Goal: Information Seeking & Learning: Learn about a topic

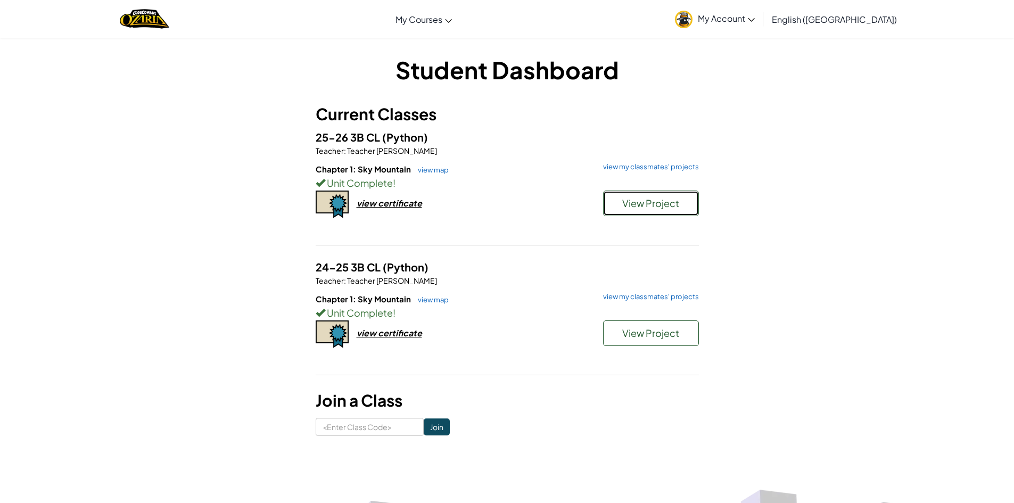
click at [654, 201] on span "View Project" at bounding box center [651, 203] width 57 height 12
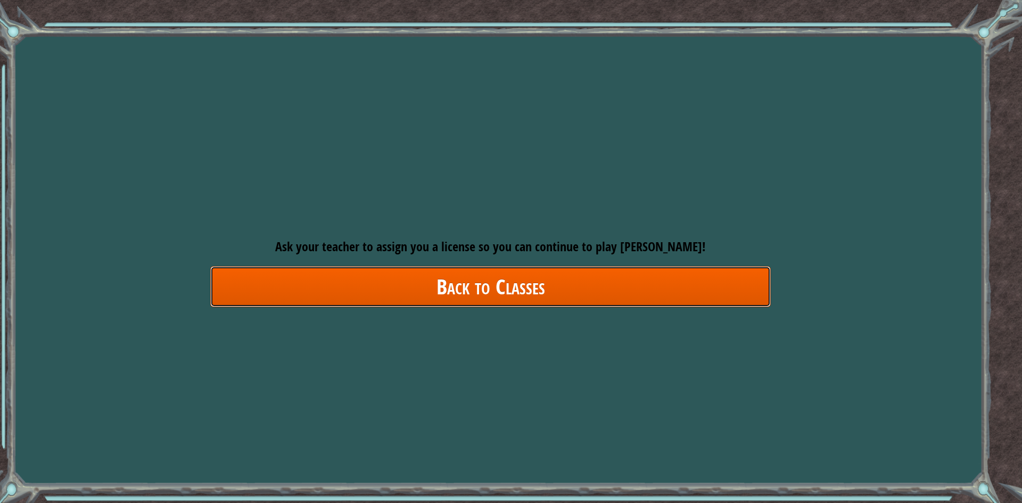
click at [255, 277] on link "Back to Classes" at bounding box center [490, 286] width 561 height 41
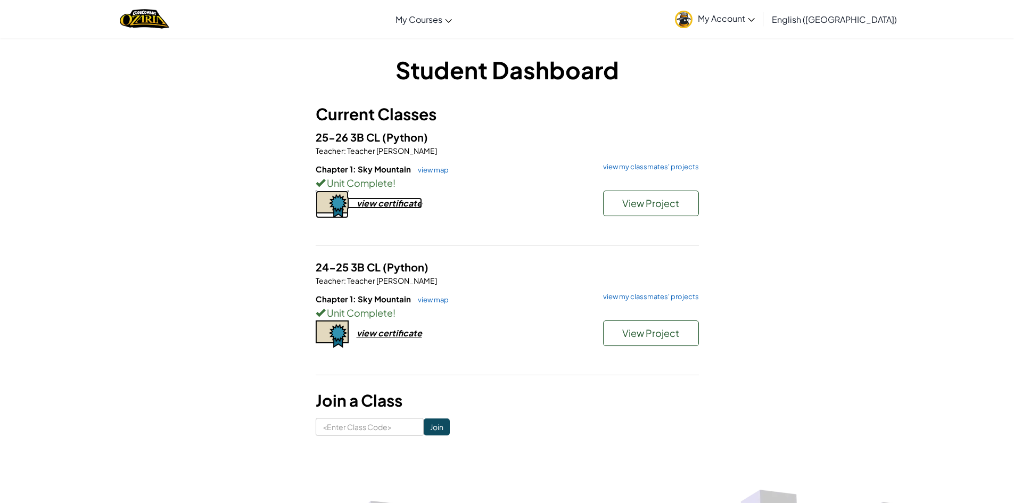
click at [411, 199] on div "view certificate" at bounding box center [389, 203] width 65 height 11
click at [625, 203] on span "View Project" at bounding box center [651, 203] width 57 height 12
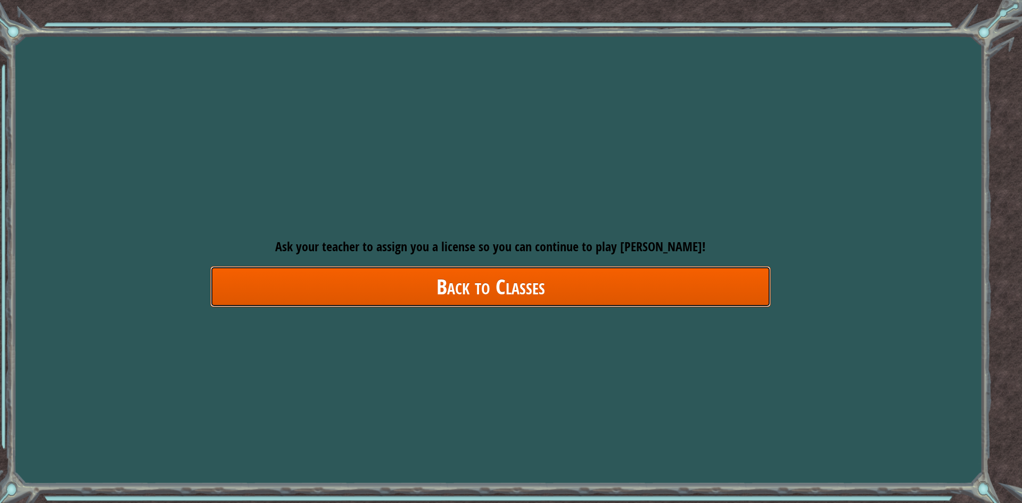
click at [534, 280] on link "Back to Classes" at bounding box center [490, 286] width 561 height 41
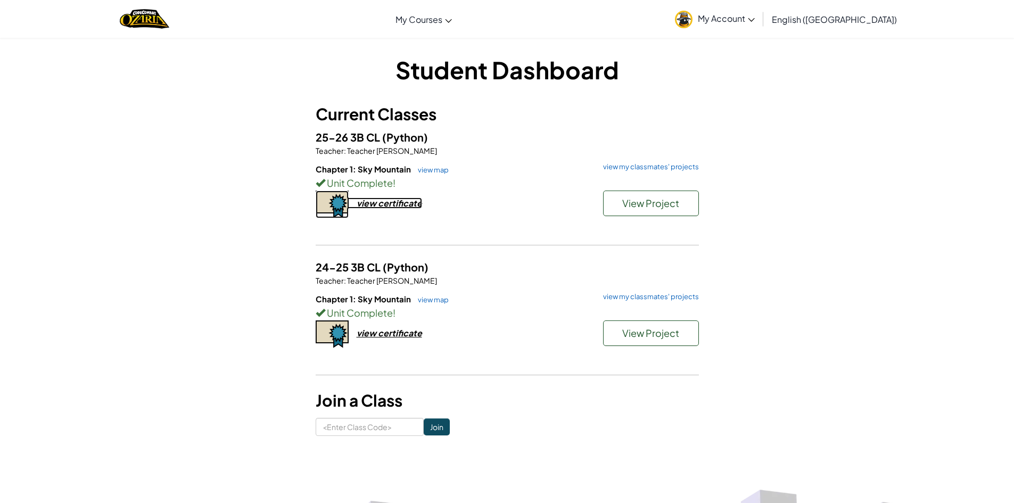
click at [404, 204] on div "view certificate" at bounding box center [389, 203] width 65 height 11
click at [436, 168] on link "view map" at bounding box center [431, 170] width 36 height 9
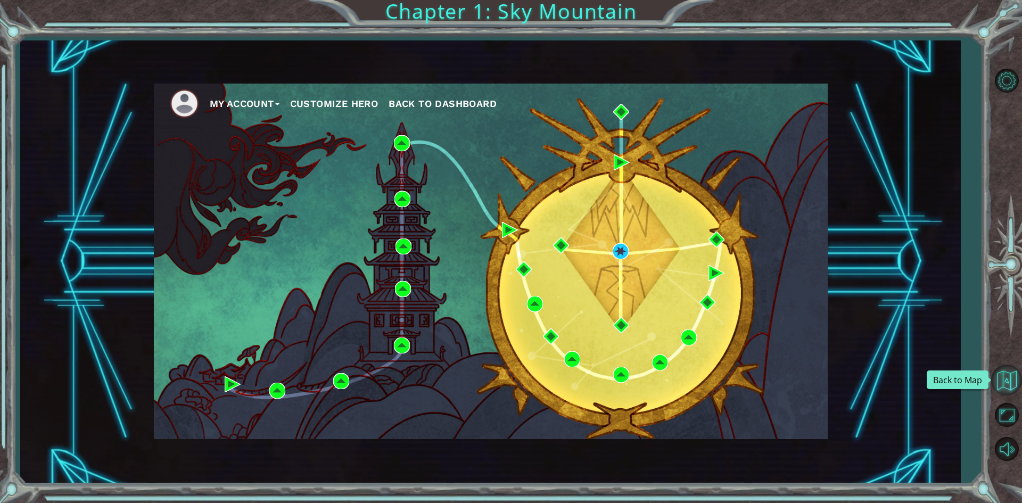
click at [1012, 388] on button "Back to Map" at bounding box center [1007, 380] width 31 height 31
drag, startPoint x: 218, startPoint y: 364, endPoint x: 219, endPoint y: 372, distance: 8.1
click at [219, 370] on div "My Account Customize Hero Back to Dashboard" at bounding box center [491, 262] width 674 height 356
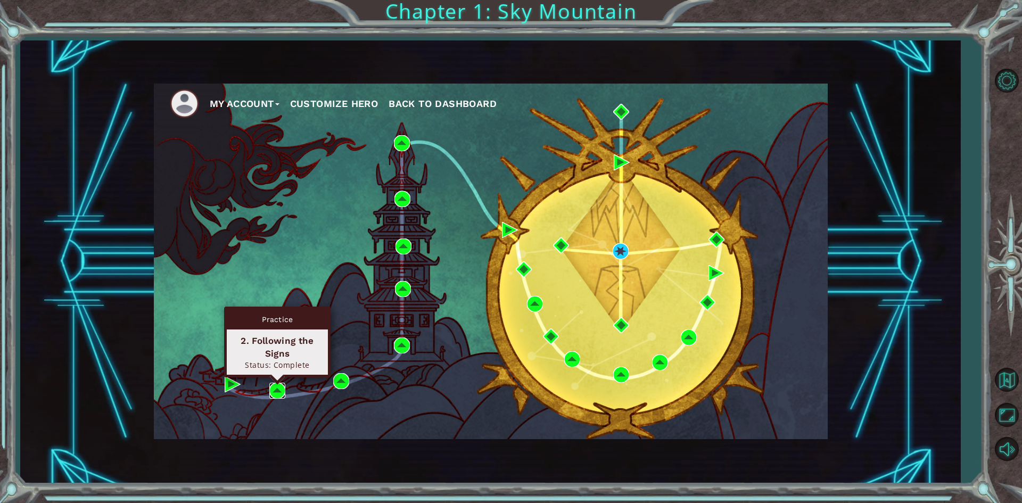
click at [279, 390] on img at bounding box center [277, 391] width 16 height 16
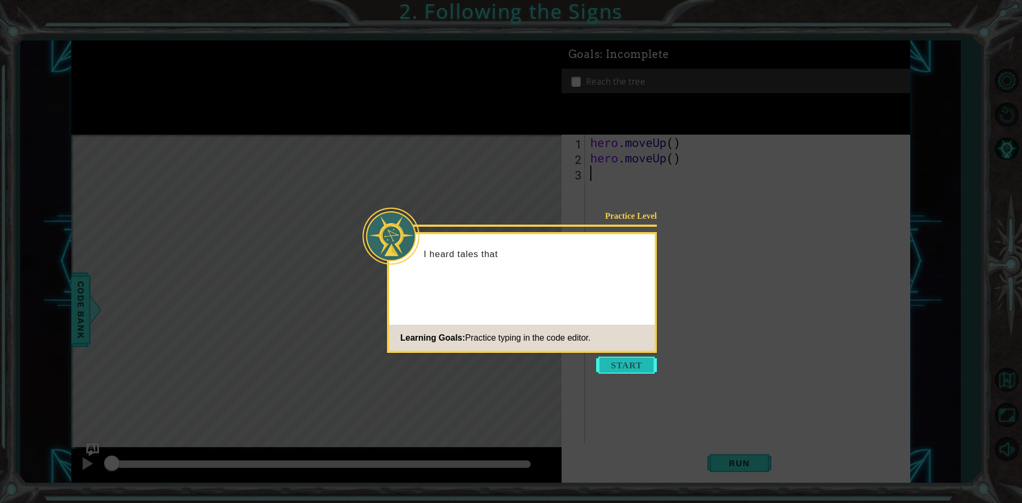
click at [638, 364] on button "Start" at bounding box center [626, 365] width 61 height 17
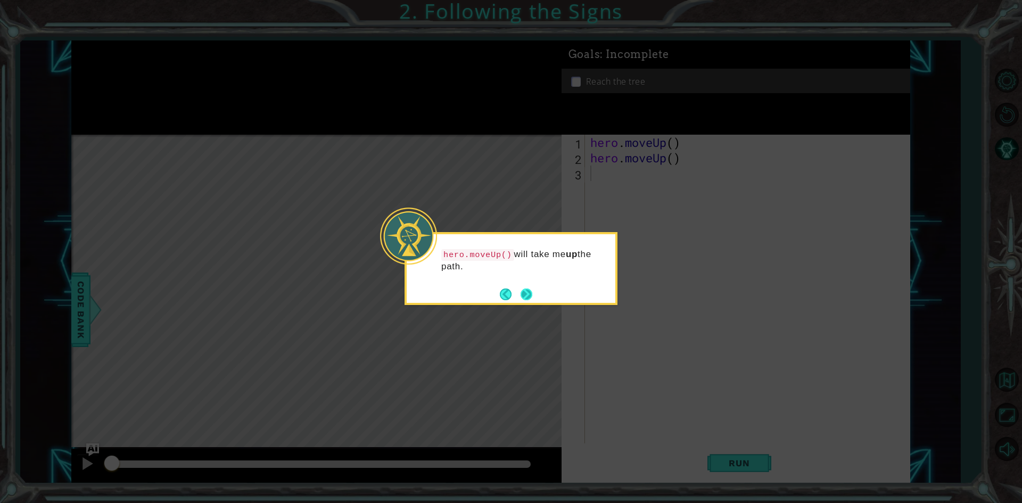
click at [532, 300] on button "Next" at bounding box center [527, 295] width 12 height 12
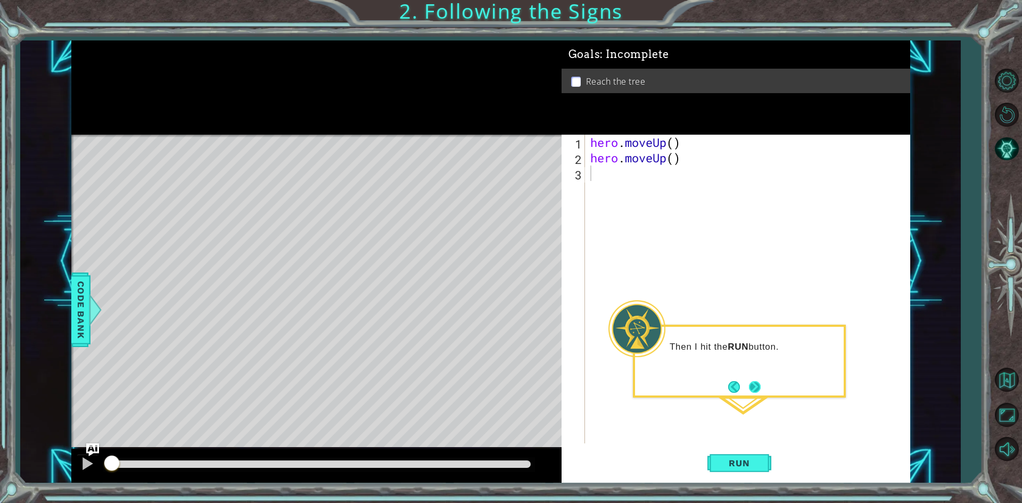
click at [749, 386] on button "Next" at bounding box center [755, 387] width 12 height 12
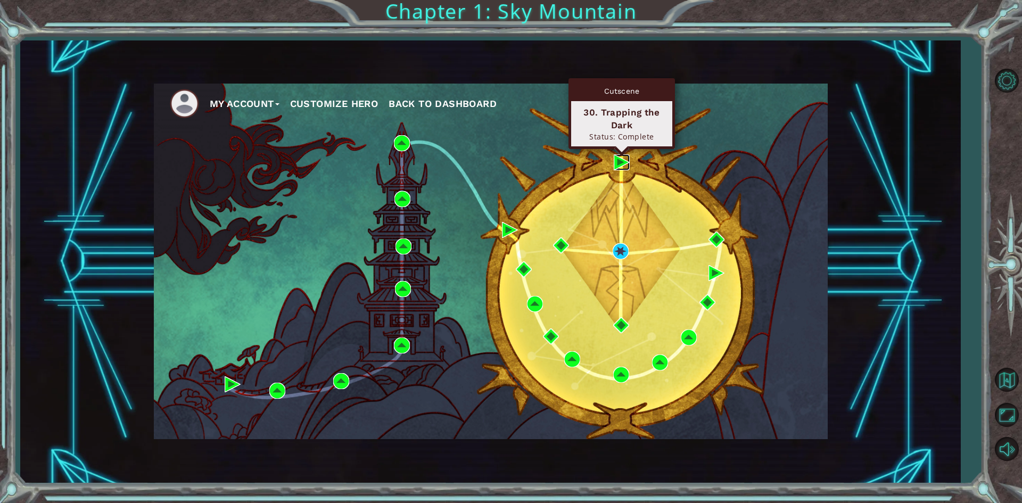
click at [614, 166] on img at bounding box center [622, 162] width 16 height 16
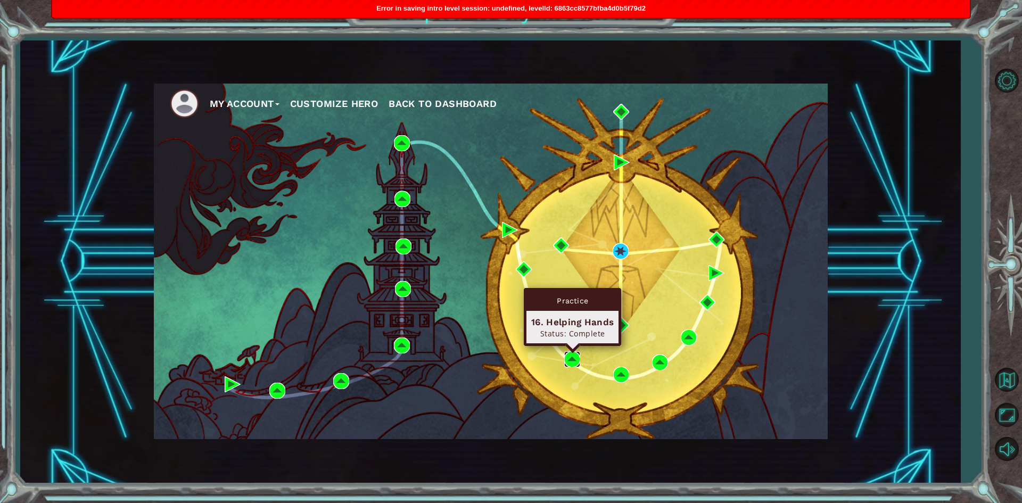
click at [575, 364] on img at bounding box center [572, 359] width 16 height 16
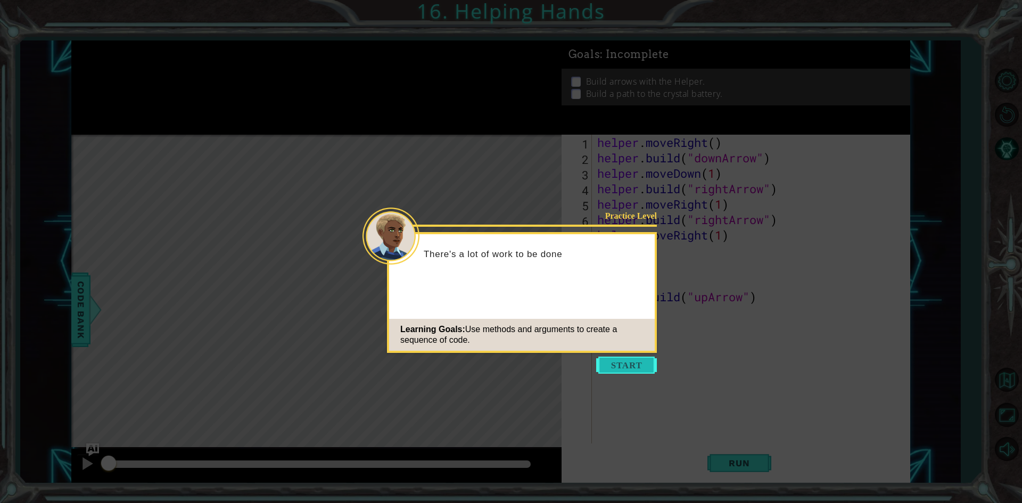
click at [621, 359] on button "Start" at bounding box center [626, 365] width 61 height 17
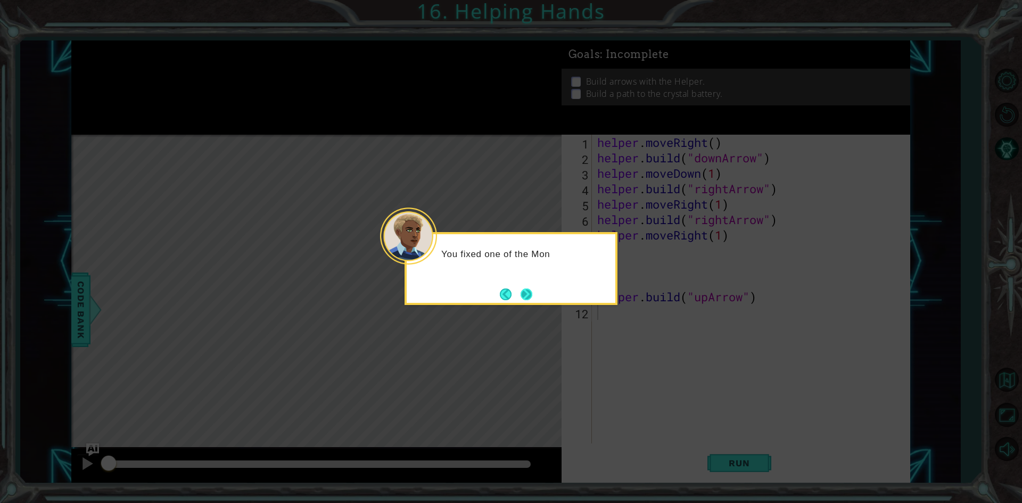
click at [533, 299] on button "Next" at bounding box center [527, 295] width 12 height 12
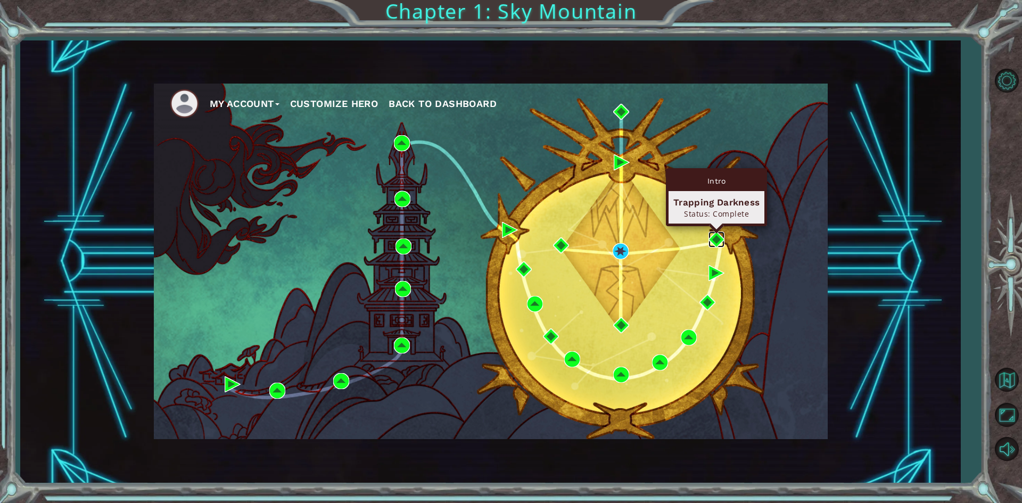
click at [718, 242] on img at bounding box center [717, 240] width 16 height 16
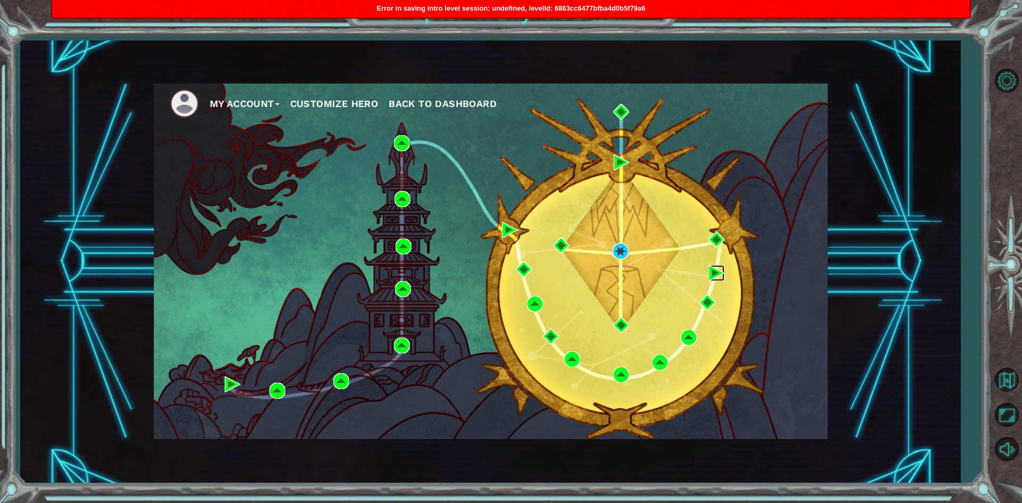
click at [712, 276] on img at bounding box center [717, 273] width 16 height 16
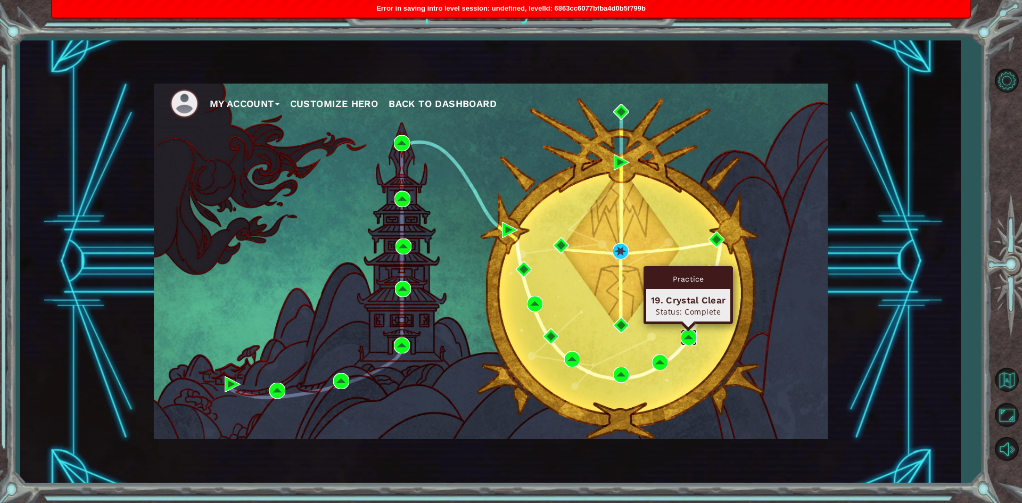
click at [690, 334] on img at bounding box center [689, 338] width 16 height 16
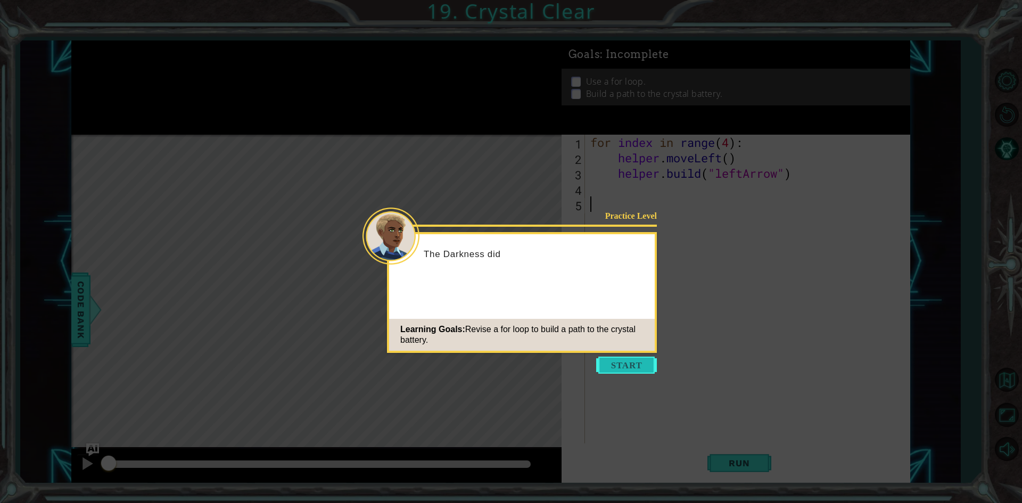
click at [642, 368] on button "Start" at bounding box center [626, 365] width 61 height 17
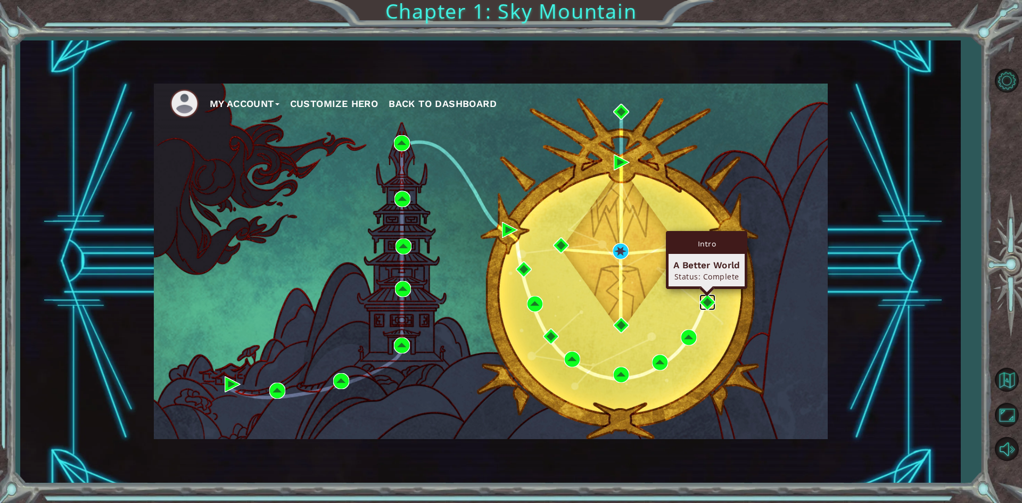
click at [706, 298] on img at bounding box center [708, 302] width 16 height 16
click at [711, 305] on img at bounding box center [708, 302] width 16 height 16
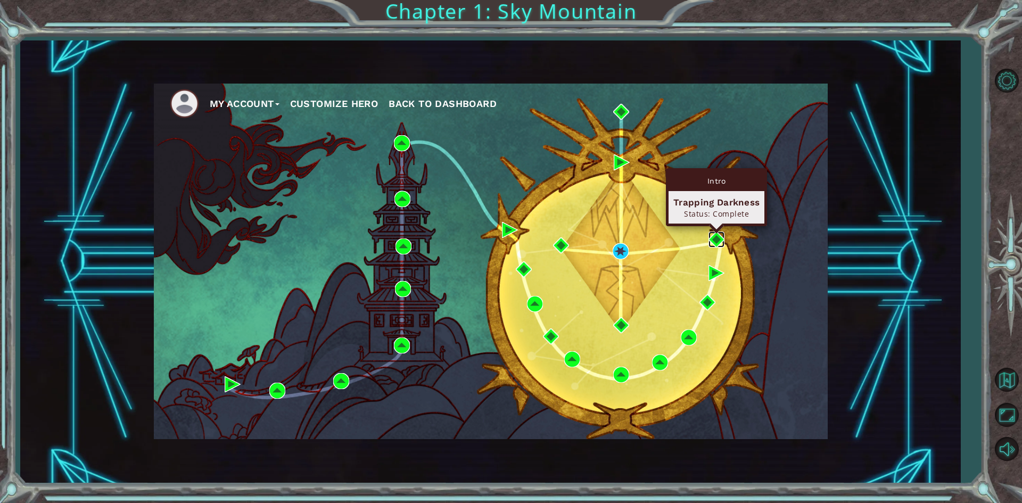
click at [711, 236] on img at bounding box center [717, 240] width 16 height 16
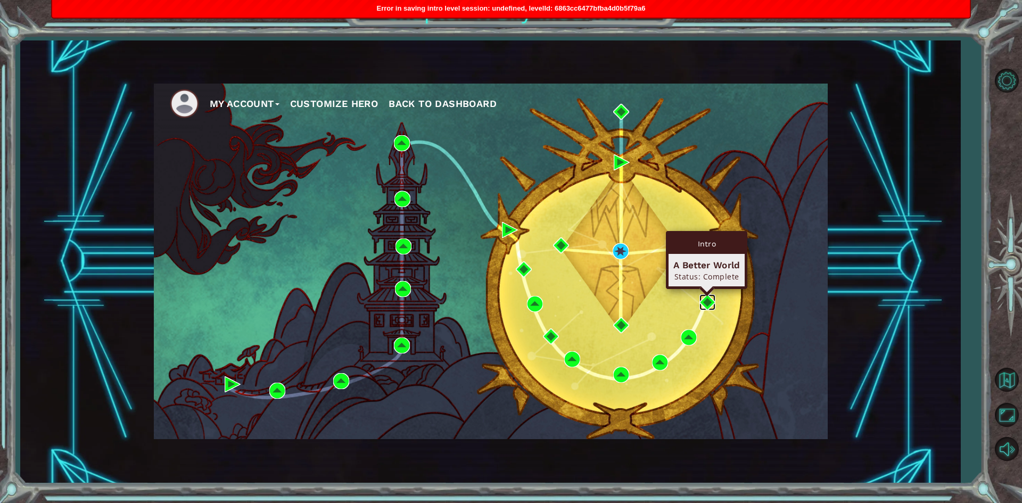
click at [711, 298] on img at bounding box center [708, 302] width 16 height 16
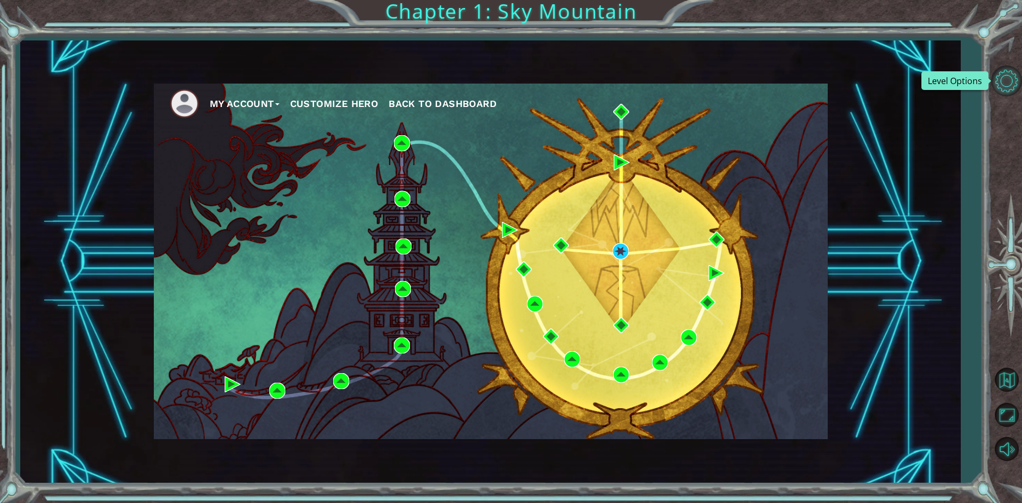
click at [998, 80] on button "Level Options" at bounding box center [1007, 80] width 31 height 31
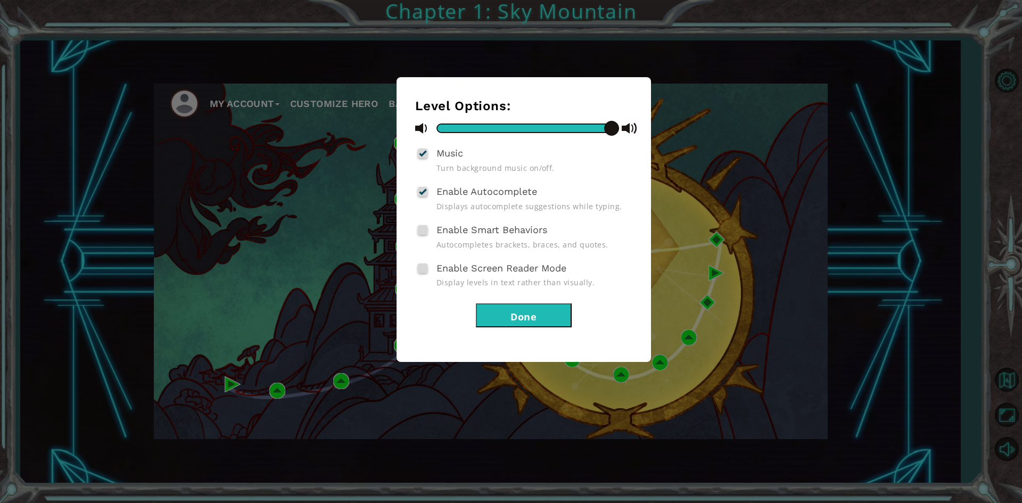
click at [718, 256] on div "Level Options: Music Turn background music on/off. Enable Autocomplete Displays…" at bounding box center [511, 251] width 1022 height 503
